Goal: Information Seeking & Learning: Learn about a topic

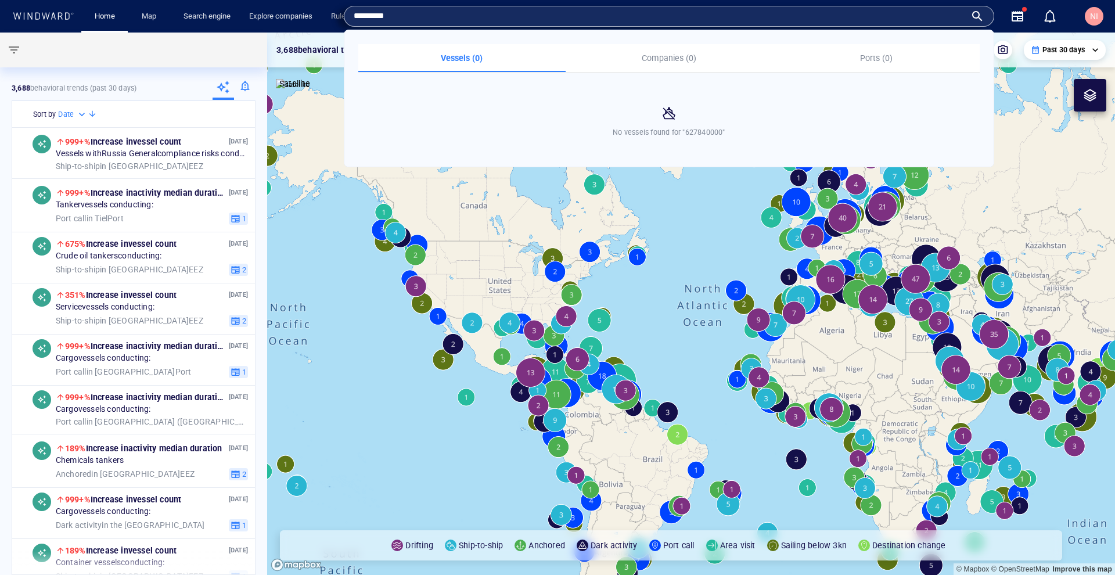
click at [440, 22] on input "*********" at bounding box center [660, 16] width 612 height 17
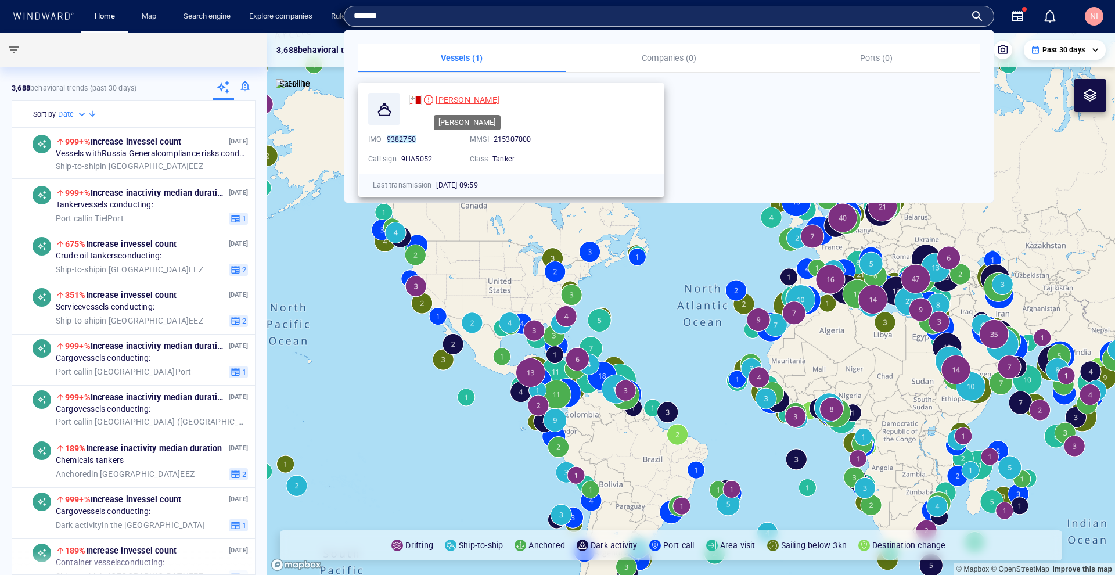
type input "*******"
click at [465, 100] on span "[PERSON_NAME]" at bounding box center [468, 99] width 64 height 9
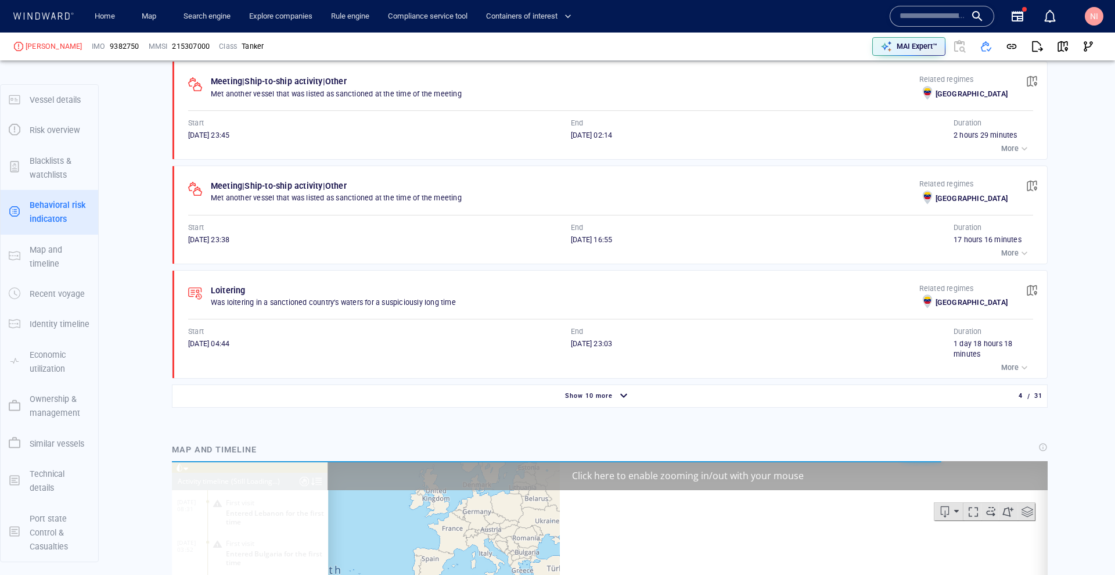
scroll to position [5152, 0]
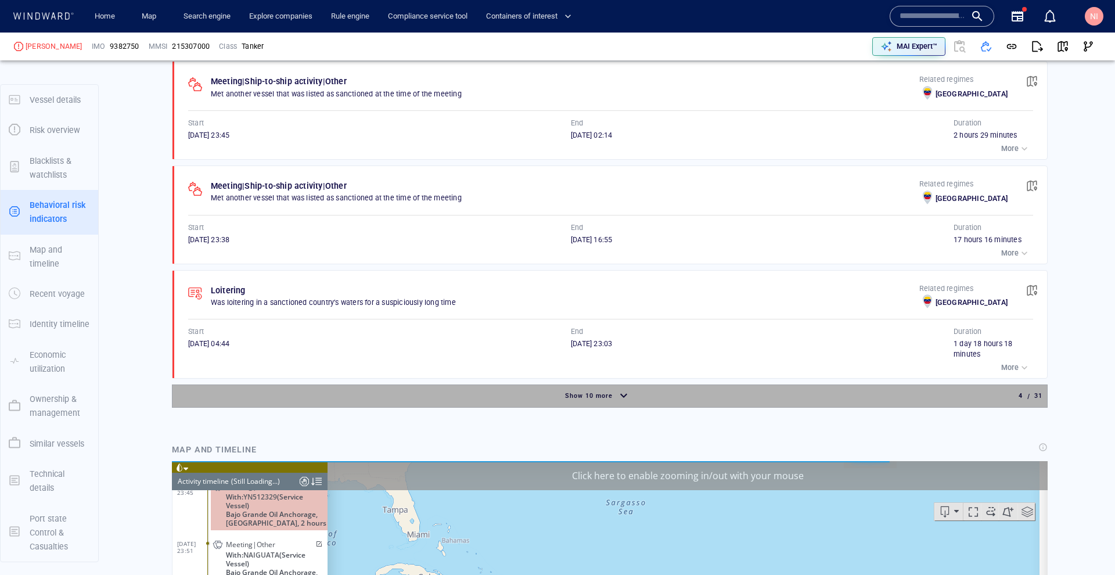
click at [694, 387] on div "Show 10 more" at bounding box center [598, 396] width 846 height 20
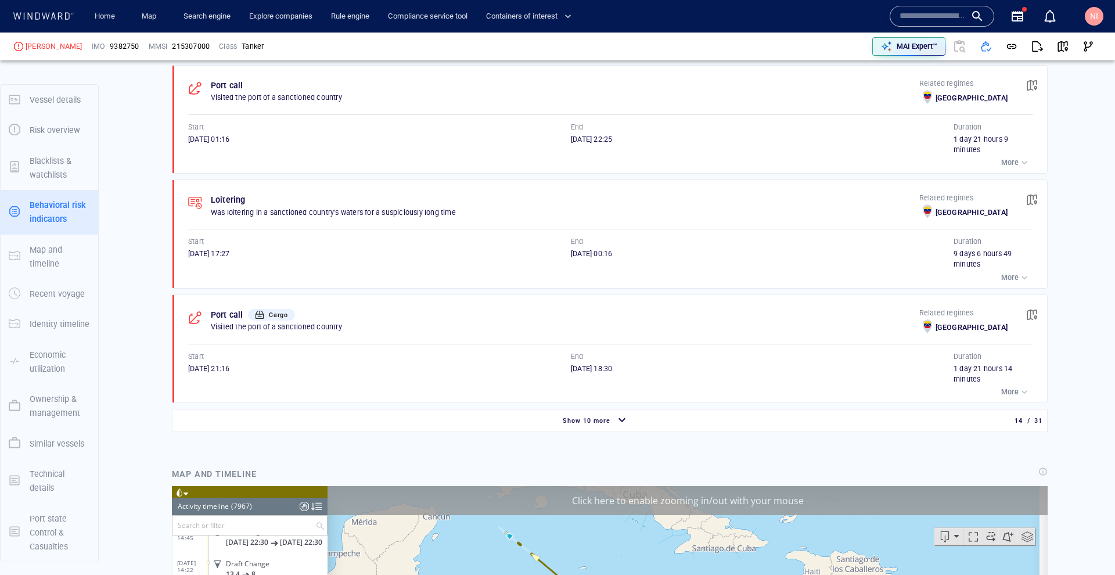
scroll to position [2042, 0]
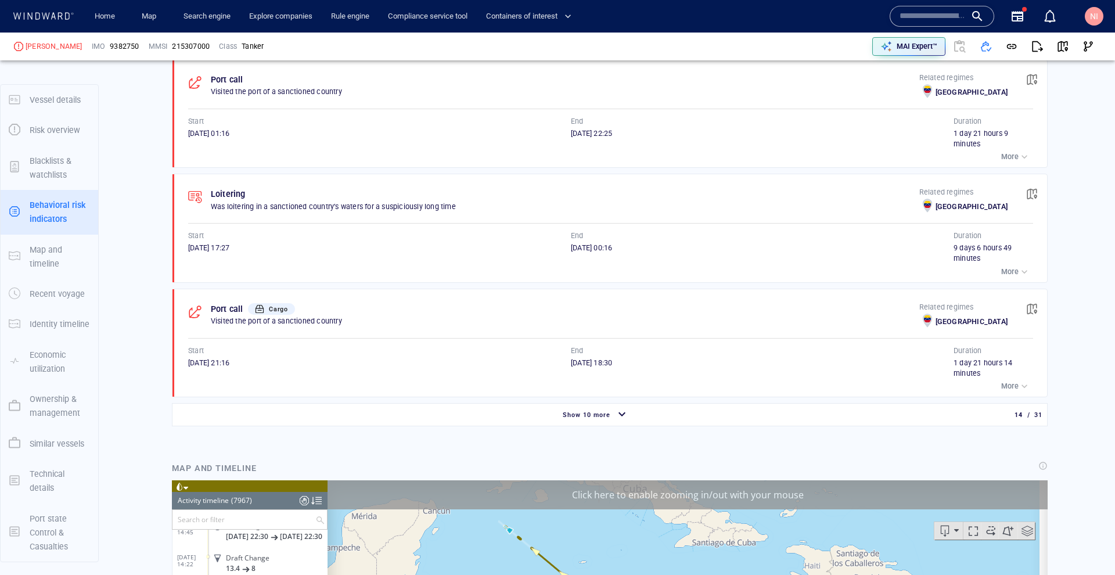
click at [473, 405] on div "Show 10 more" at bounding box center [596, 415] width 842 height 20
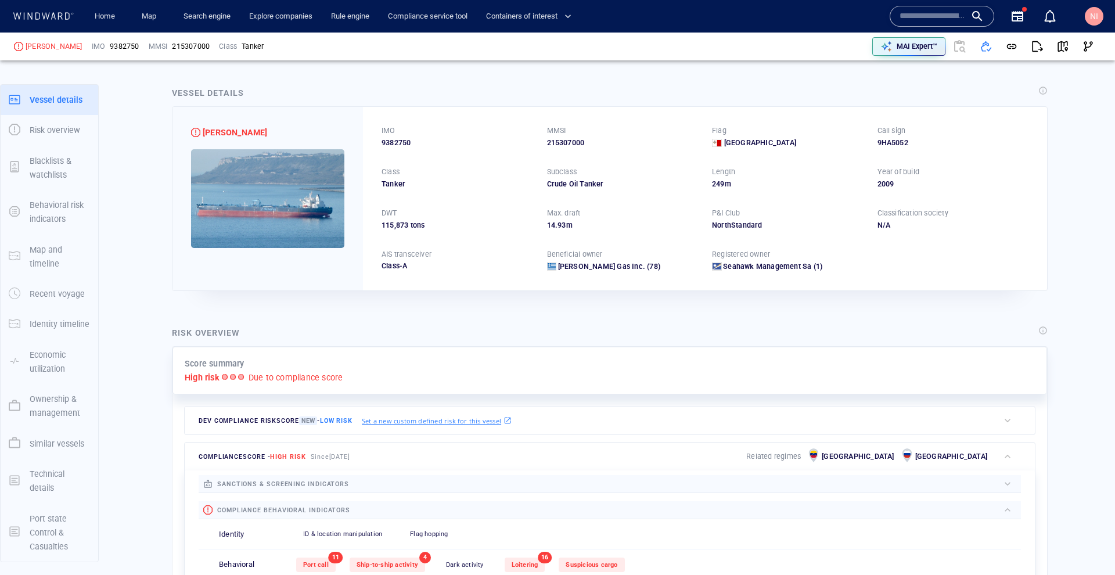
scroll to position [0, 0]
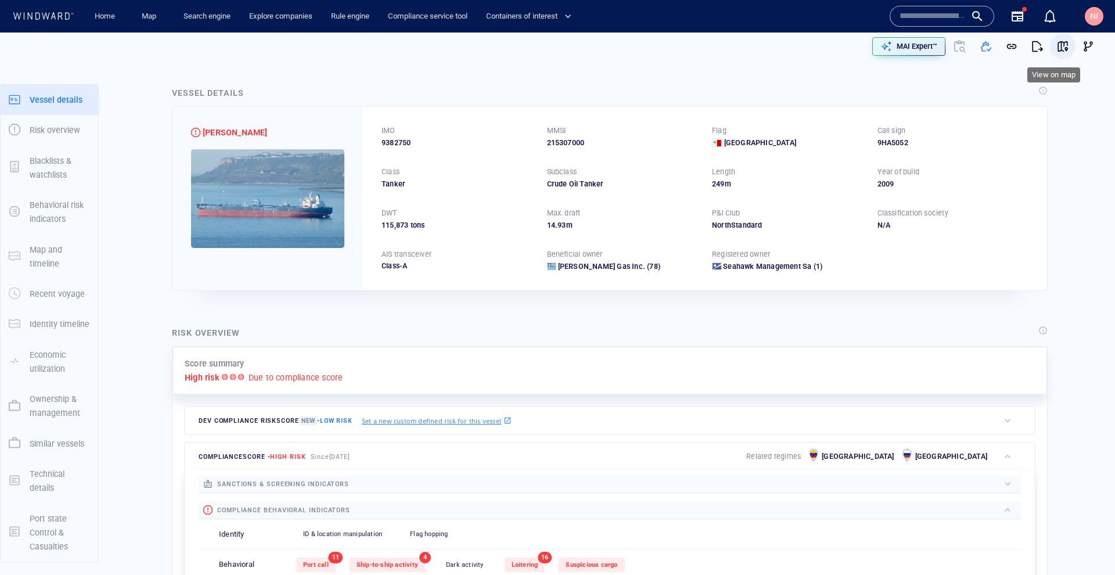
click at [1050, 47] on button "button" at bounding box center [1063, 47] width 26 height 26
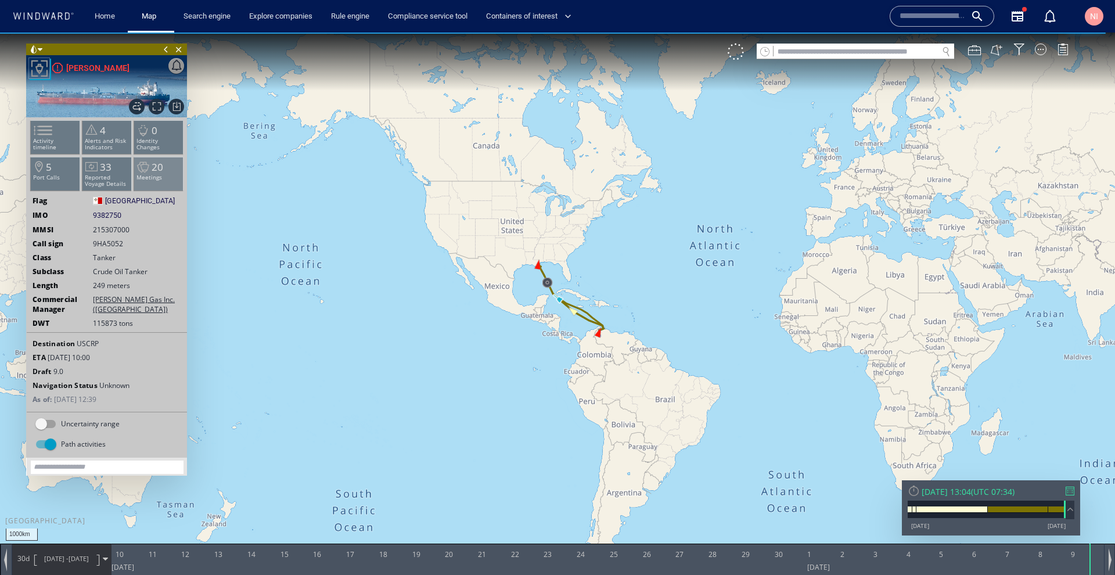
click at [159, 178] on p "Meetings" at bounding box center [158, 177] width 49 height 6
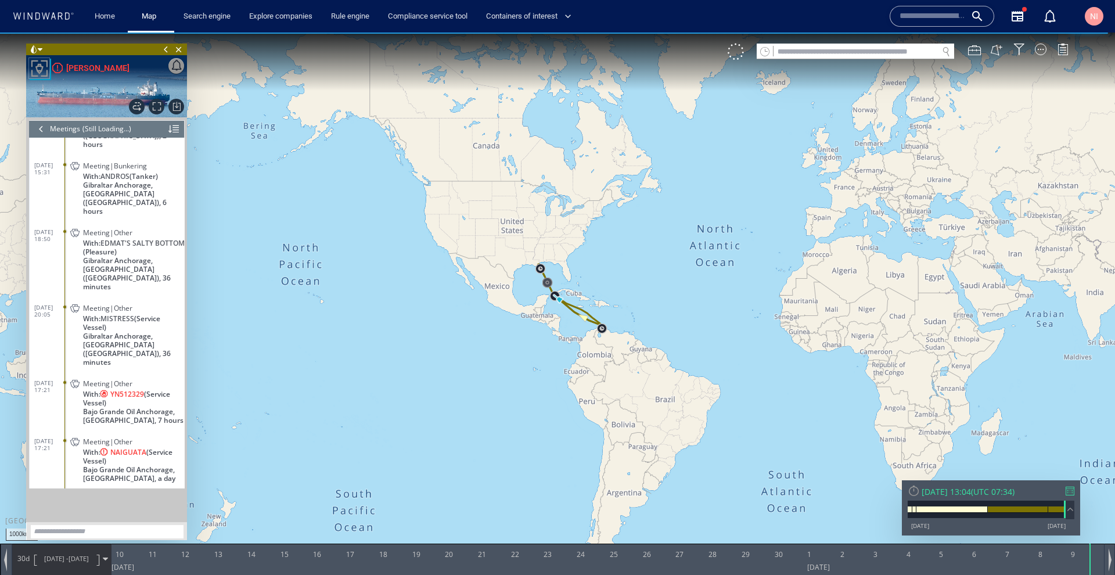
scroll to position [474, 0]
click at [38, 124] on div at bounding box center [41, 128] width 13 height 17
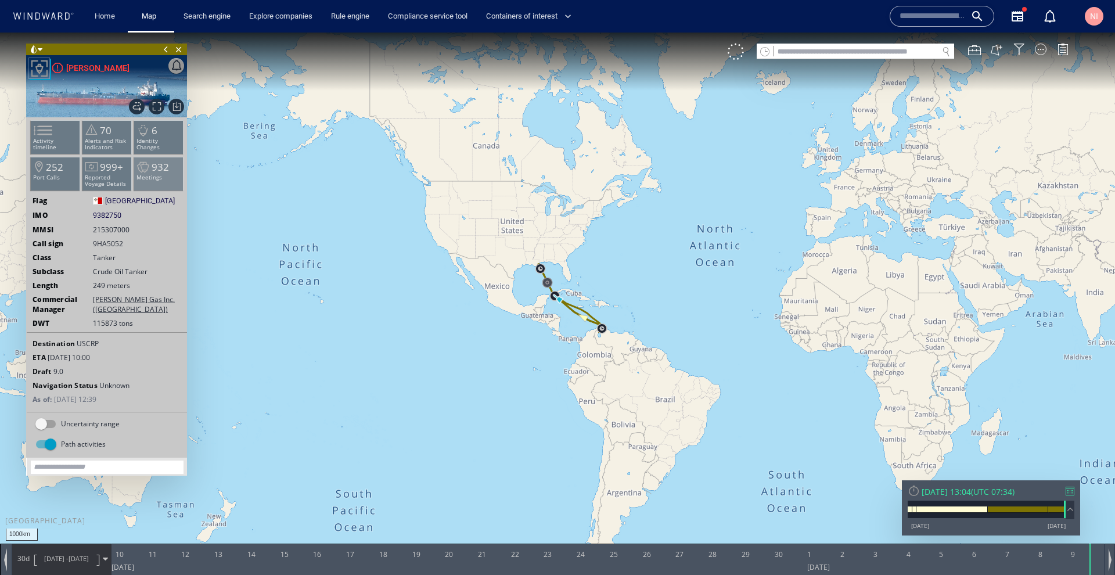
click at [166, 181] on li "932 Meetings" at bounding box center [158, 174] width 49 height 34
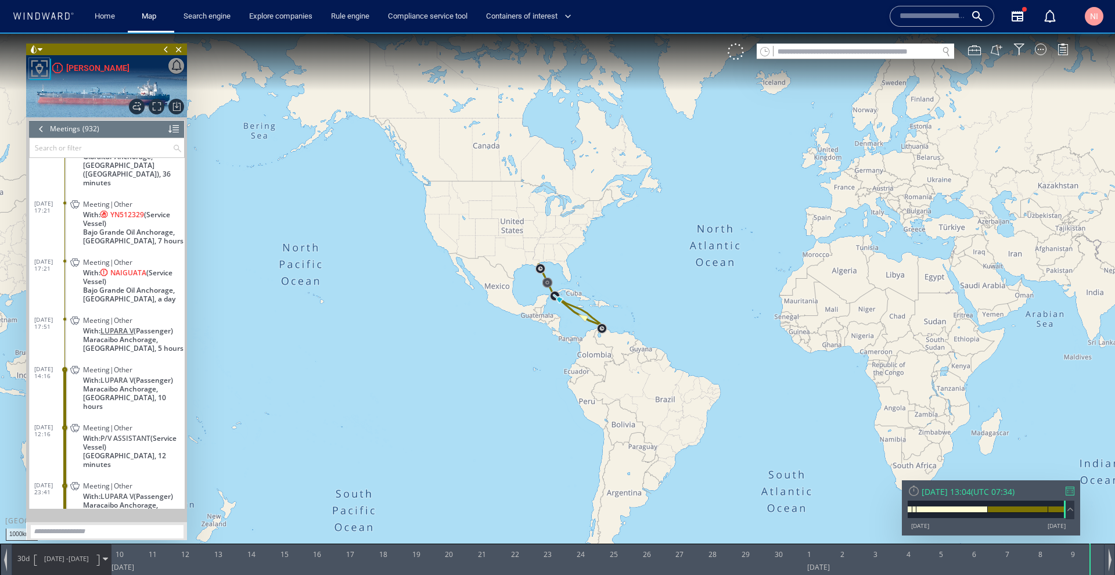
scroll to position [29531, 0]
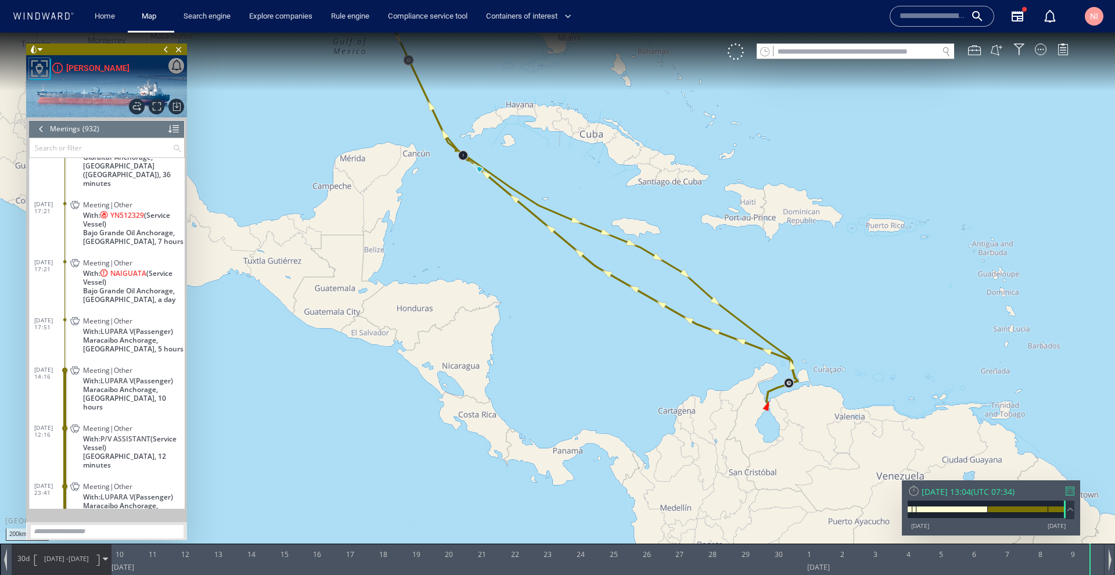
drag, startPoint x: 806, startPoint y: 455, endPoint x: 692, endPoint y: 293, distance: 198.0
click at [692, 293] on canvas "Map" at bounding box center [557, 298] width 1115 height 531
drag, startPoint x: 462, startPoint y: 236, endPoint x: 549, endPoint y: 290, distance: 103.0
click at [570, 328] on canvas "Map" at bounding box center [557, 298] width 1115 height 531
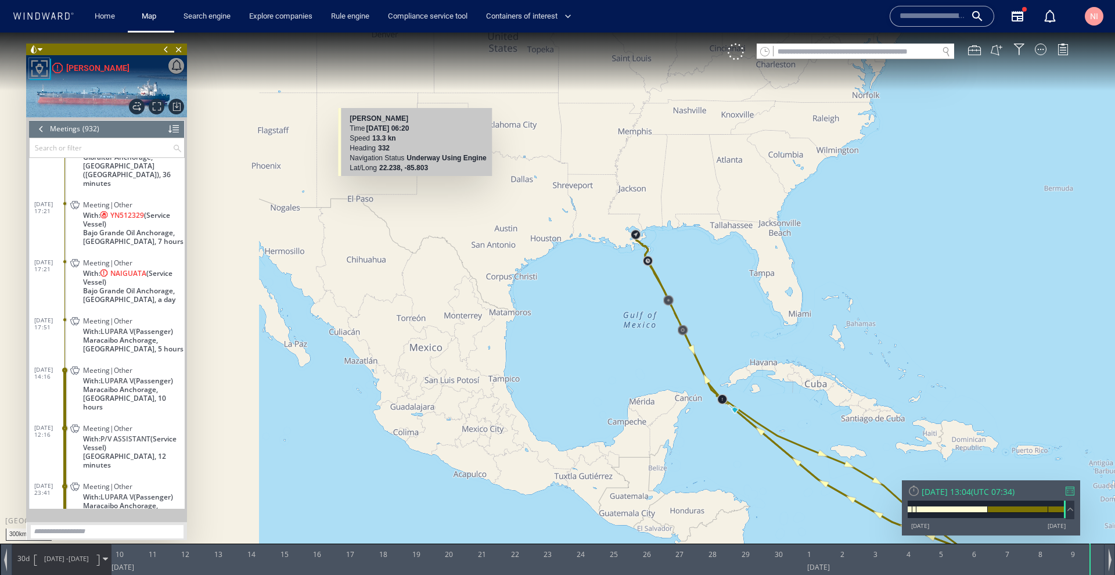
drag, startPoint x: 686, startPoint y: 355, endPoint x: 399, endPoint y: 89, distance: 391.2
click at [399, 89] on canvas "Map" at bounding box center [557, 298] width 1115 height 531
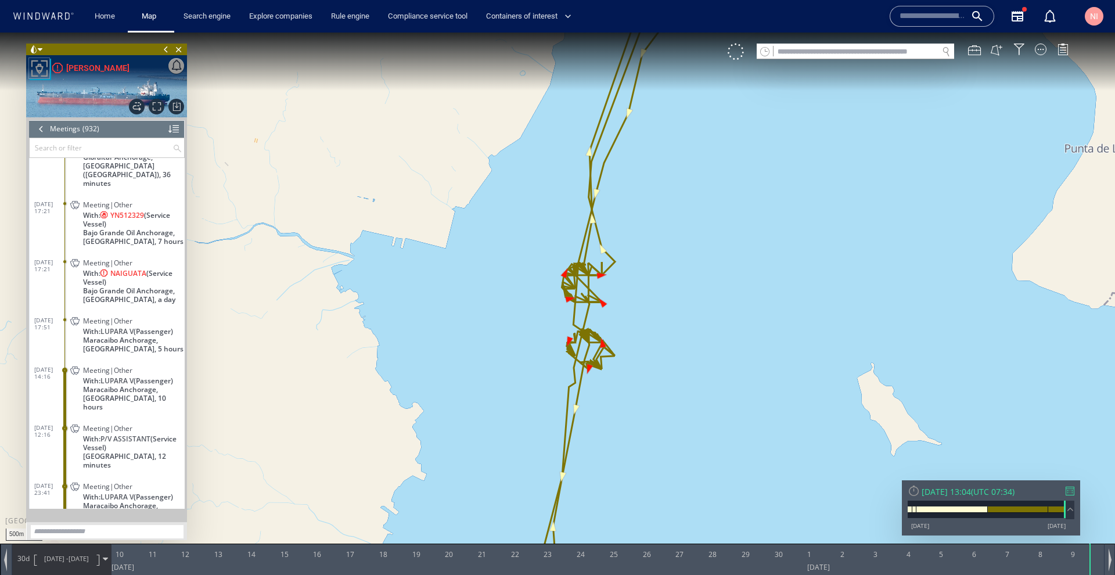
drag, startPoint x: 562, startPoint y: 357, endPoint x: 621, endPoint y: 320, distance: 70.1
click at [621, 320] on canvas "Map" at bounding box center [557, 298] width 1115 height 531
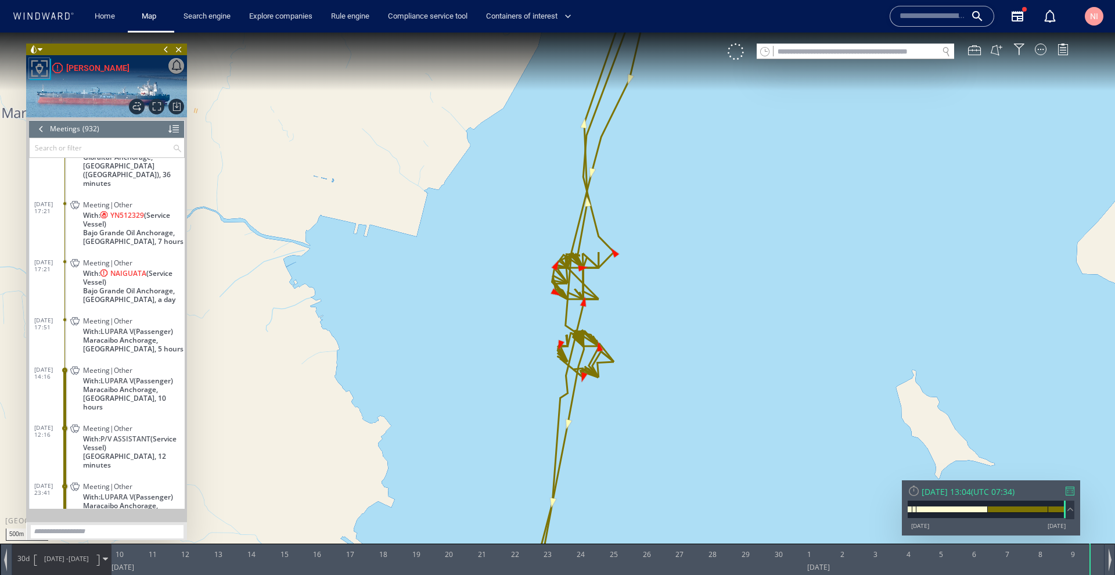
drag, startPoint x: 621, startPoint y: 319, endPoint x: 634, endPoint y: 349, distance: 32.6
click at [634, 349] on canvas "Map" at bounding box center [557, 298] width 1115 height 531
